Goal: Task Accomplishment & Management: Use online tool/utility

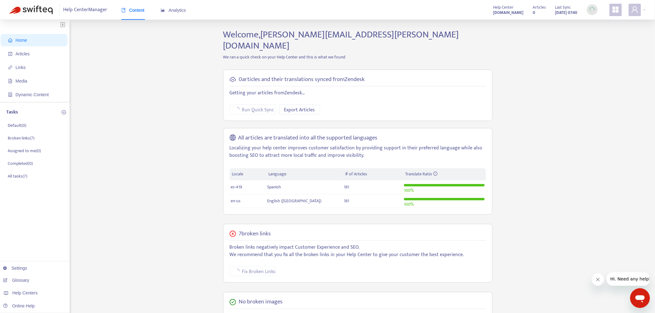
drag, startPoint x: 41, startPoint y: 54, endPoint x: 76, endPoint y: 61, distance: 36.0
click at [43, 55] on span "Articles" at bounding box center [35, 54] width 55 height 12
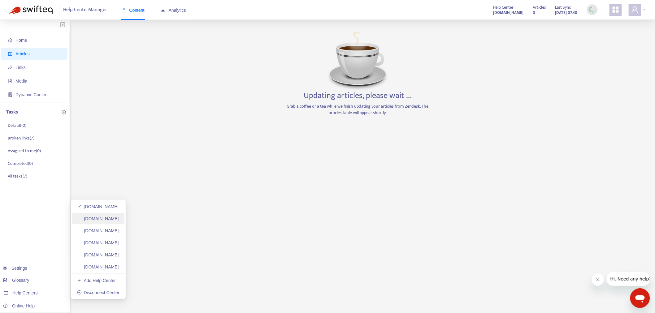
click at [118, 220] on link "helpcenter.plexusworldwide.ca" at bounding box center [98, 218] width 42 height 5
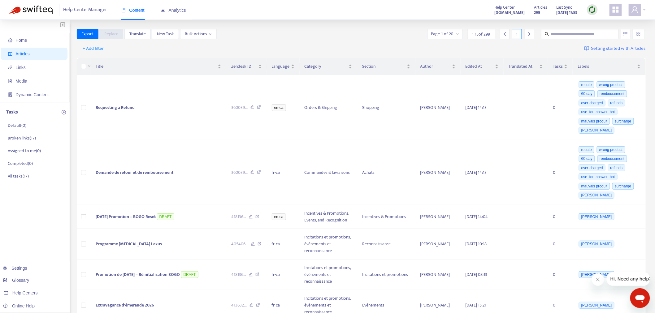
drag, startPoint x: 596, startPoint y: 9, endPoint x: 594, endPoint y: 23, distance: 14.7
click at [596, 9] on img at bounding box center [593, 10] width 8 height 8
click at [596, 30] on link "Full Sync" at bounding box center [603, 32] width 22 height 7
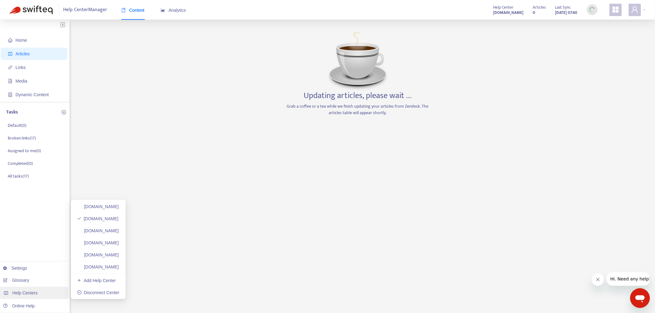
drag, startPoint x: 40, startPoint y: 296, endPoint x: 58, endPoint y: 289, distance: 19.2
click at [42, 296] on div "Help Centers" at bounding box center [33, 293] width 70 height 12
click at [119, 231] on link "helpcenter.plexusworldwide.com.au" at bounding box center [98, 231] width 42 height 5
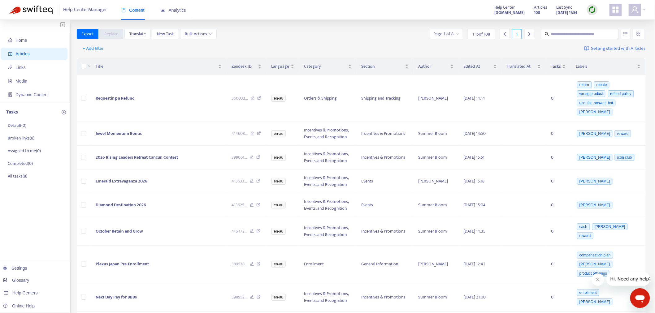
click at [591, 10] on img at bounding box center [593, 10] width 8 height 8
click at [596, 35] on link "Full Sync" at bounding box center [603, 32] width 22 height 7
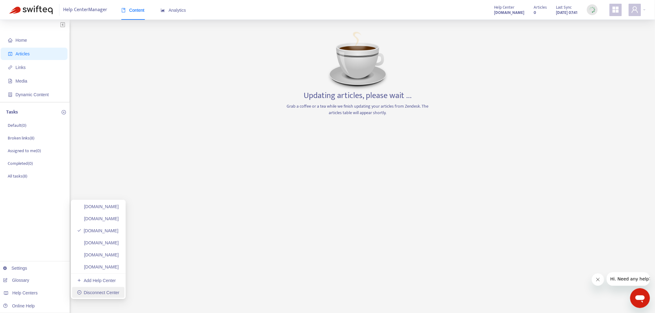
drag, startPoint x: 51, startPoint y: 296, endPoint x: 73, endPoint y: 288, distance: 23.5
click at [51, 296] on div "Help Centers" at bounding box center [33, 293] width 70 height 12
click at [119, 246] on link "ayuda.plexusworldwide.com.mx" at bounding box center [98, 243] width 42 height 5
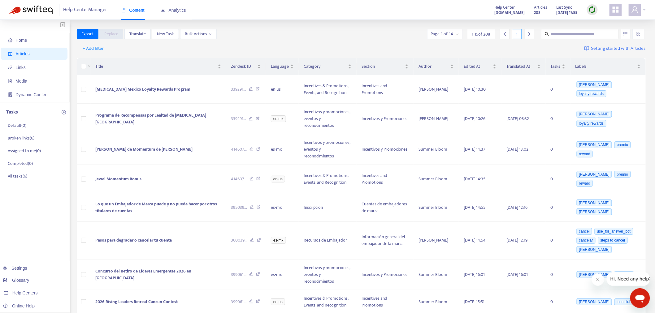
click at [595, 9] on img at bounding box center [593, 10] width 8 height 8
click at [605, 31] on link "Full Sync" at bounding box center [603, 32] width 22 height 7
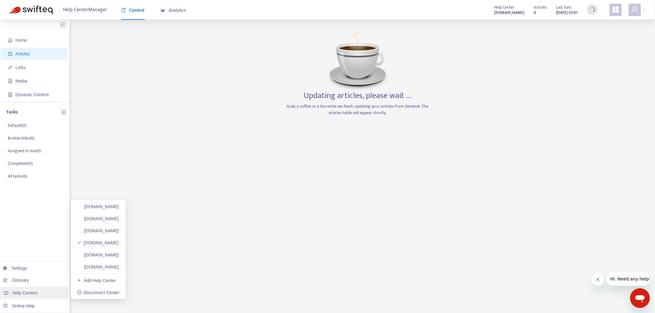
drag, startPoint x: 32, startPoint y: 292, endPoint x: 77, endPoint y: 288, distance: 45.7
click at [32, 292] on span "Help Centers" at bounding box center [24, 293] width 25 height 5
click at [119, 256] on link "plexusworldwideagent.zendesk.com" at bounding box center [98, 255] width 42 height 5
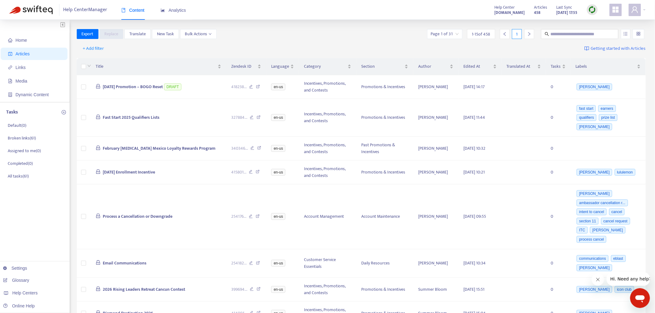
click at [592, 12] on img at bounding box center [593, 10] width 8 height 8
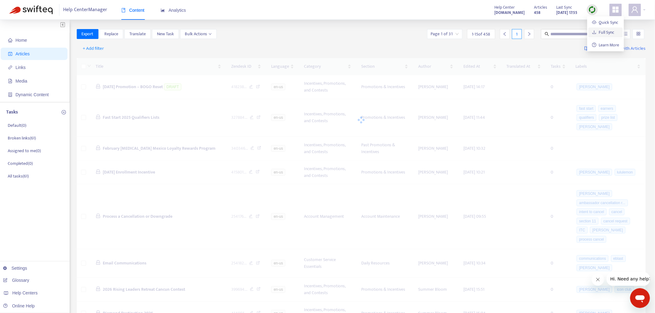
click at [598, 29] on link "Full Sync" at bounding box center [603, 32] width 22 height 7
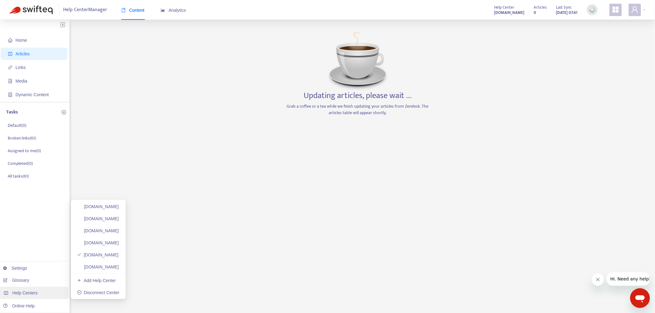
drag, startPoint x: 20, startPoint y: 292, endPoint x: 53, endPoint y: 292, distance: 33.1
click at [22, 292] on span "Help Centers" at bounding box center [24, 293] width 25 height 5
click at [110, 265] on link "plexusworldwidejp.zendesk.com" at bounding box center [98, 267] width 42 height 5
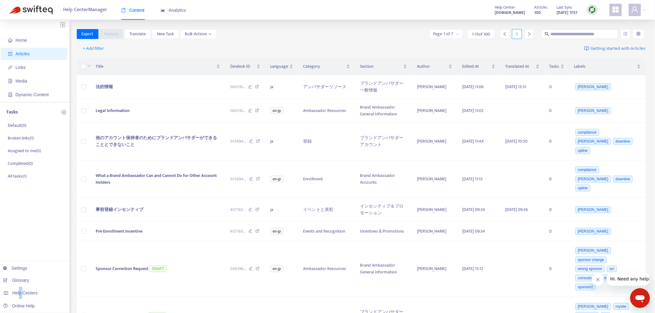
click at [594, 8] on img at bounding box center [593, 10] width 8 height 8
click at [601, 29] on link "Full Sync" at bounding box center [603, 32] width 22 height 7
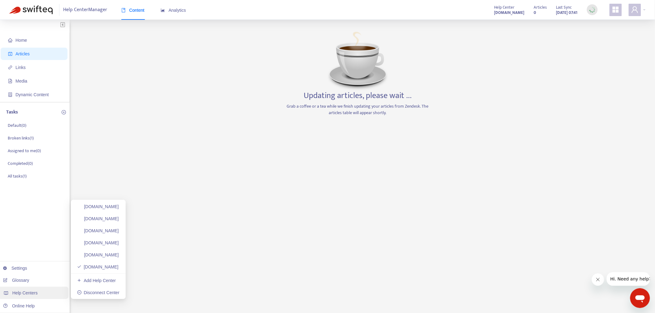
drag, startPoint x: 32, startPoint y: 295, endPoint x: 36, endPoint y: 295, distance: 4.3
click at [32, 295] on span "Help Centers" at bounding box center [24, 293] width 25 height 5
click at [119, 206] on link "helpcenter.plexusworldwide.com" at bounding box center [98, 206] width 42 height 5
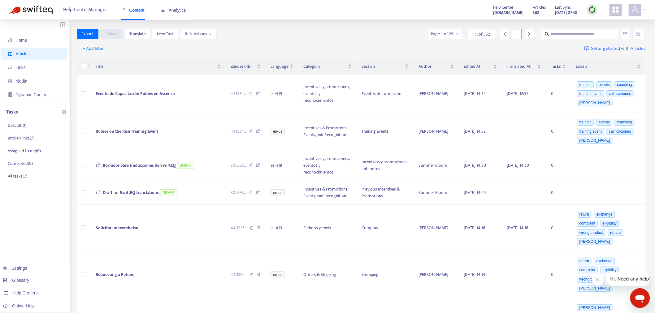
click at [590, 11] on img at bounding box center [593, 10] width 8 height 8
click at [601, 32] on link "Full Sync" at bounding box center [603, 32] width 22 height 7
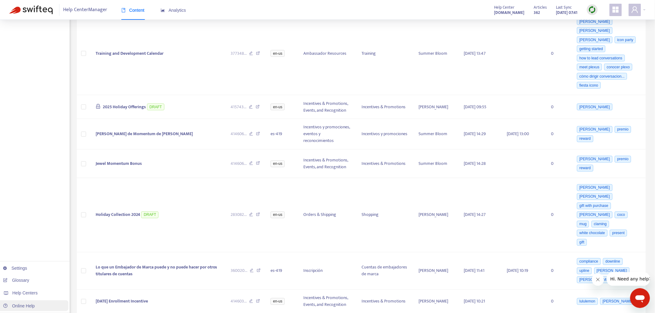
scroll to position [386, 0]
